Goal: Information Seeking & Learning: Learn about a topic

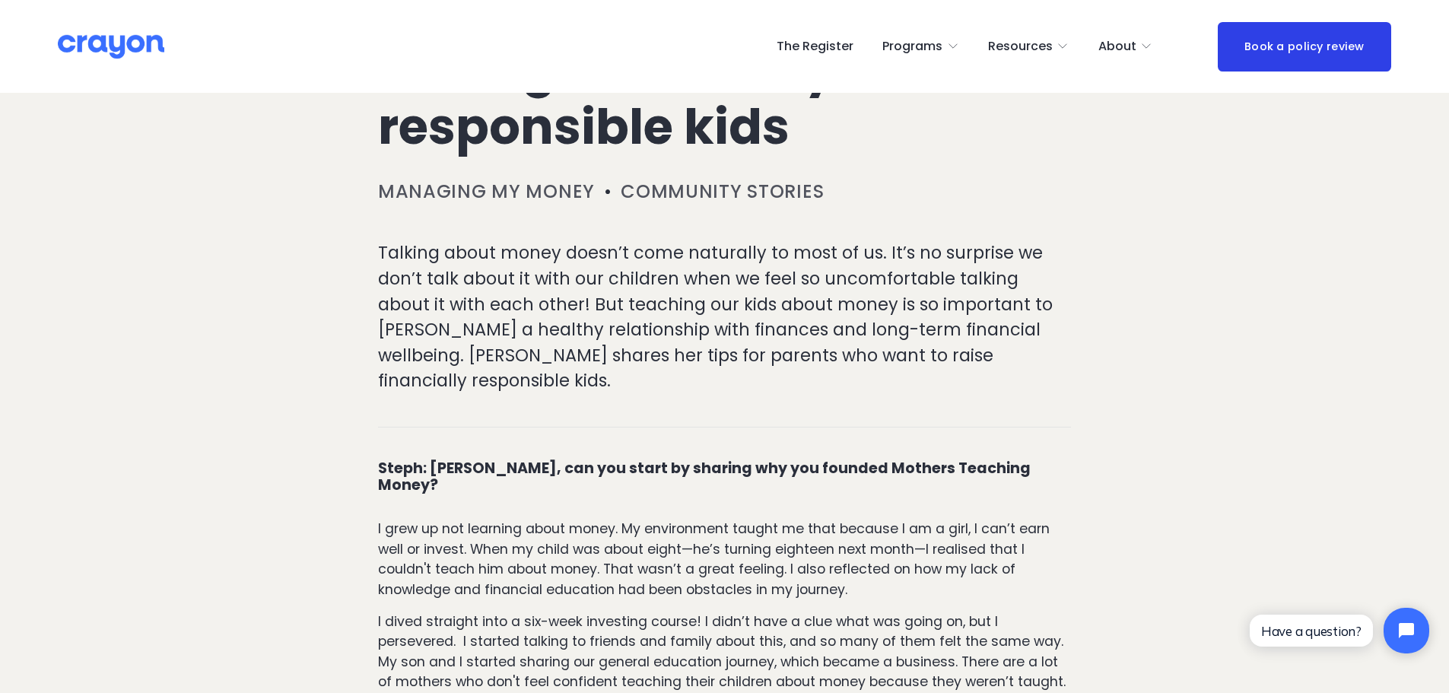
drag, startPoint x: 815, startPoint y: 482, endPoint x: 757, endPoint y: 399, distance: 101.1
click at [812, 407] on div "Talking about money doesn’t come naturally to most of us. It’s no surprise we d…" at bounding box center [724, 323] width 719 height 167
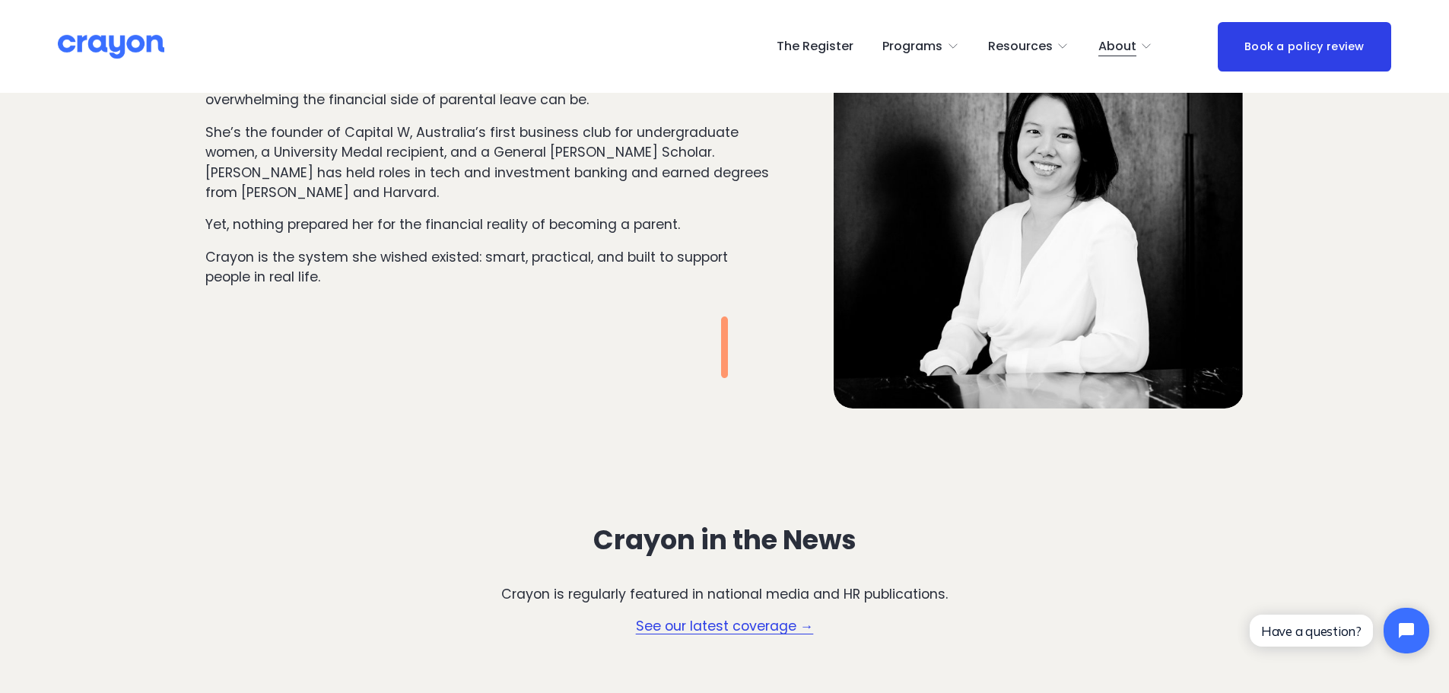
scroll to position [1521, 0]
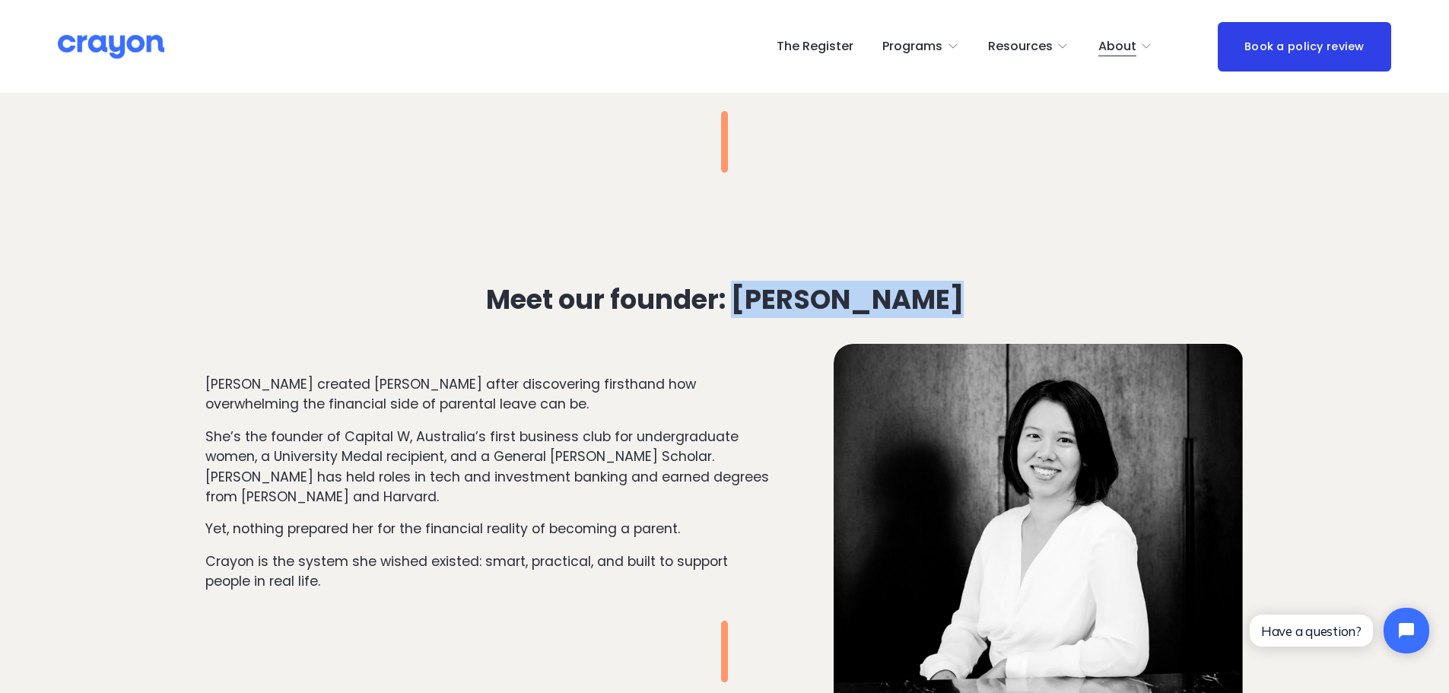
drag, startPoint x: 755, startPoint y: 297, endPoint x: 988, endPoint y: 295, distance: 232.7
click at [988, 295] on h3 "Meet our founder: Stephanie Pow" at bounding box center [723, 299] width 619 height 30
copy strong "Stephanie Pow"
